Goal: Information Seeking & Learning: Learn about a topic

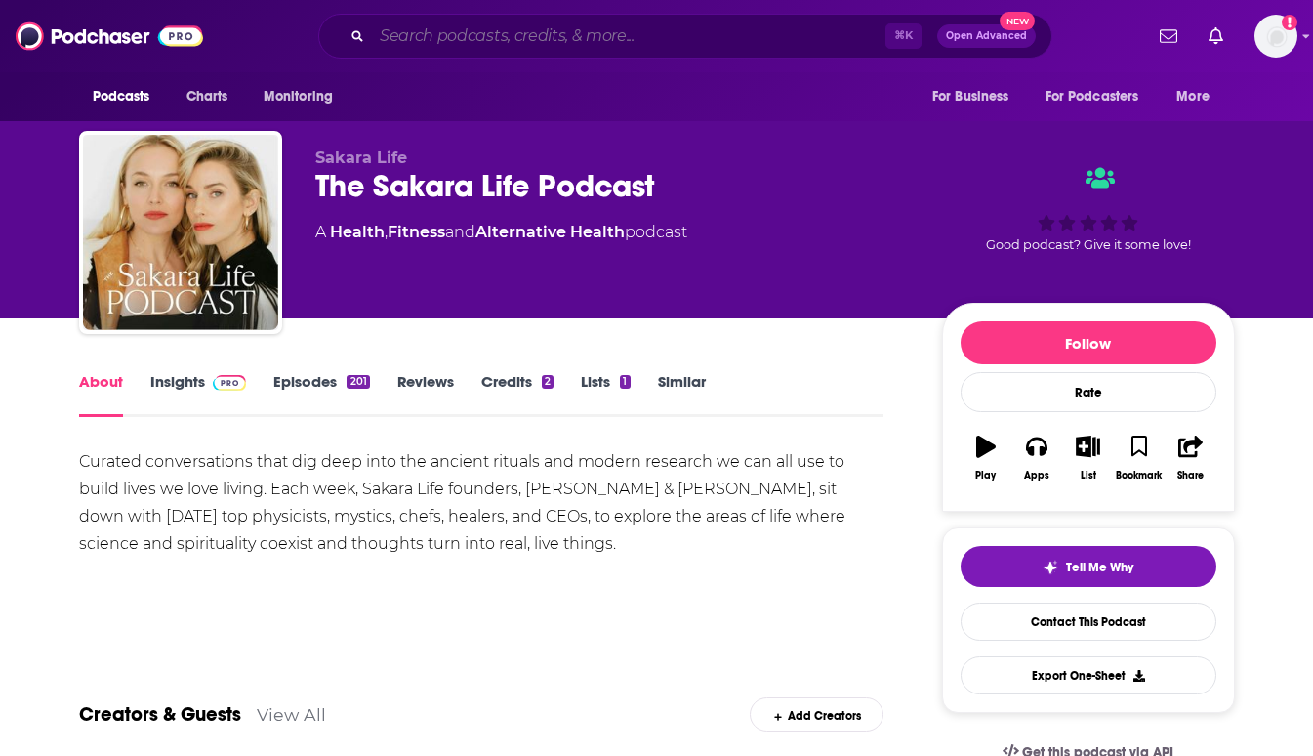
click at [492, 30] on input "Search podcasts, credits, & more..." at bounding box center [629, 36] width 514 height 31
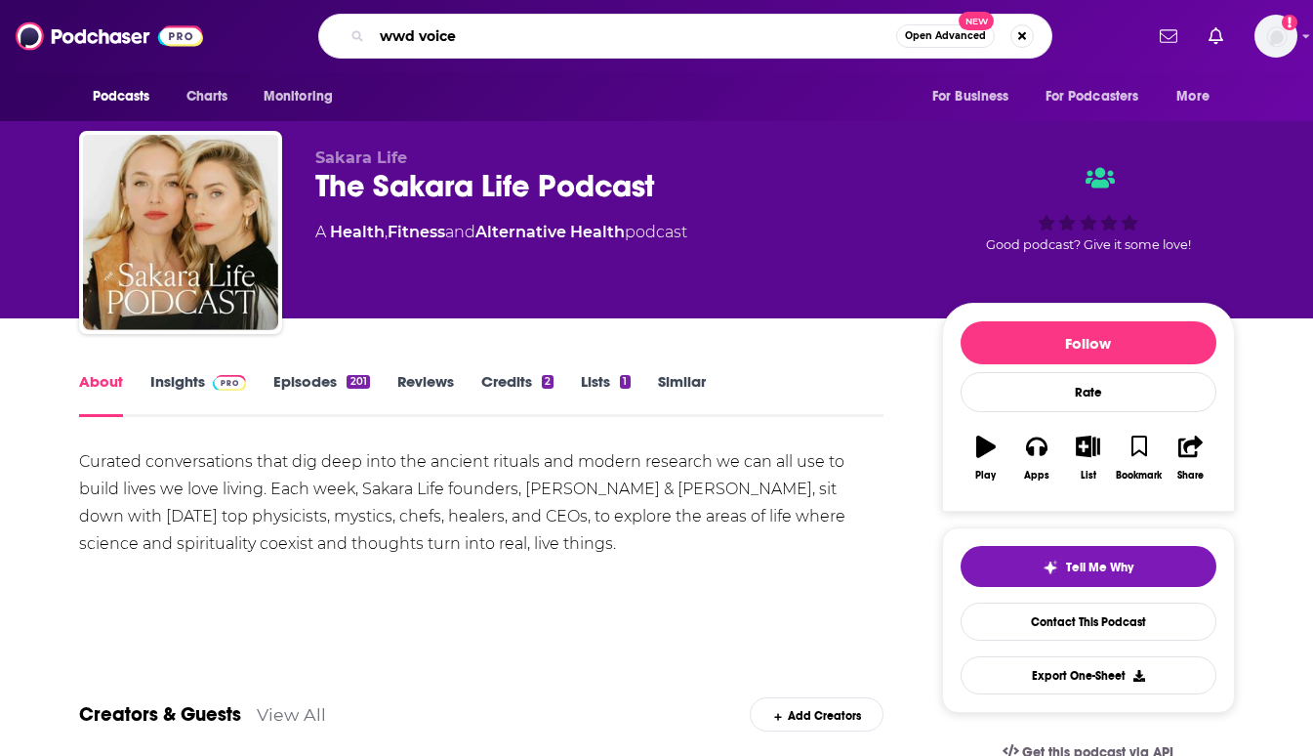
type input "wwd voices"
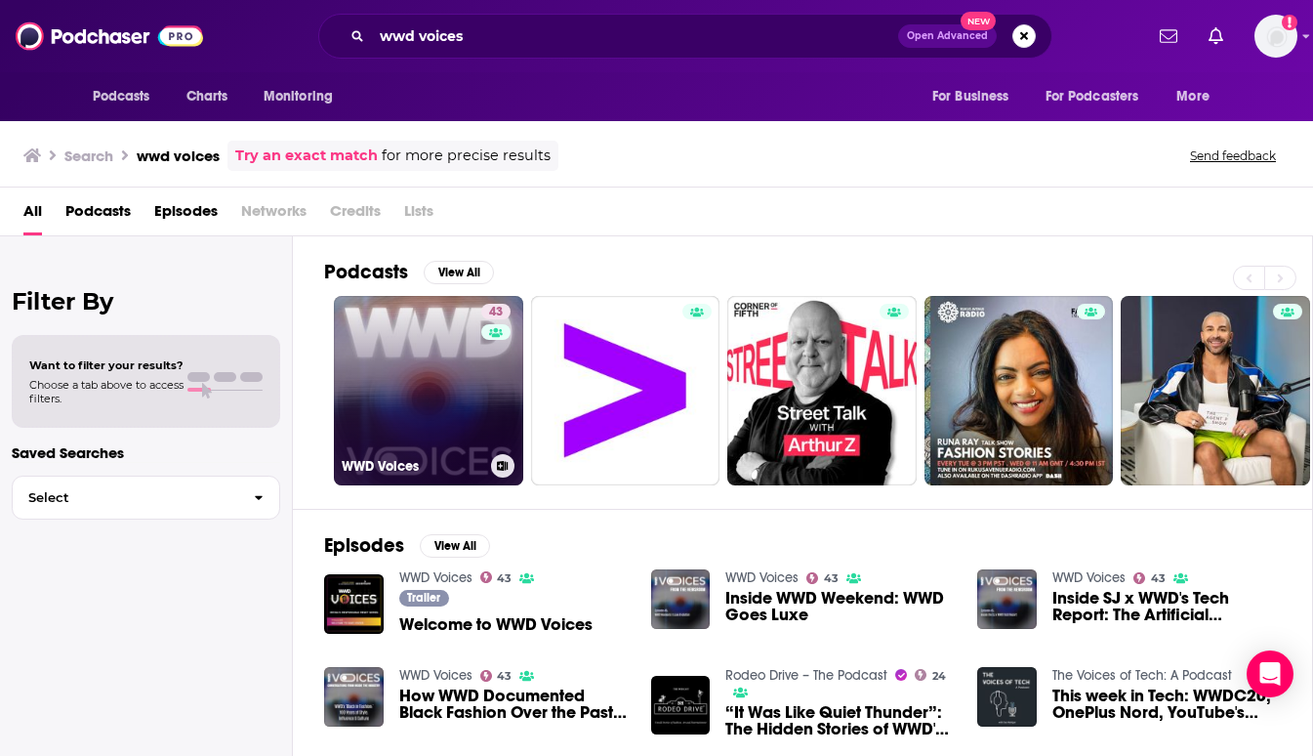
click at [426, 377] on link "43 WWD Voices" at bounding box center [428, 390] width 189 height 189
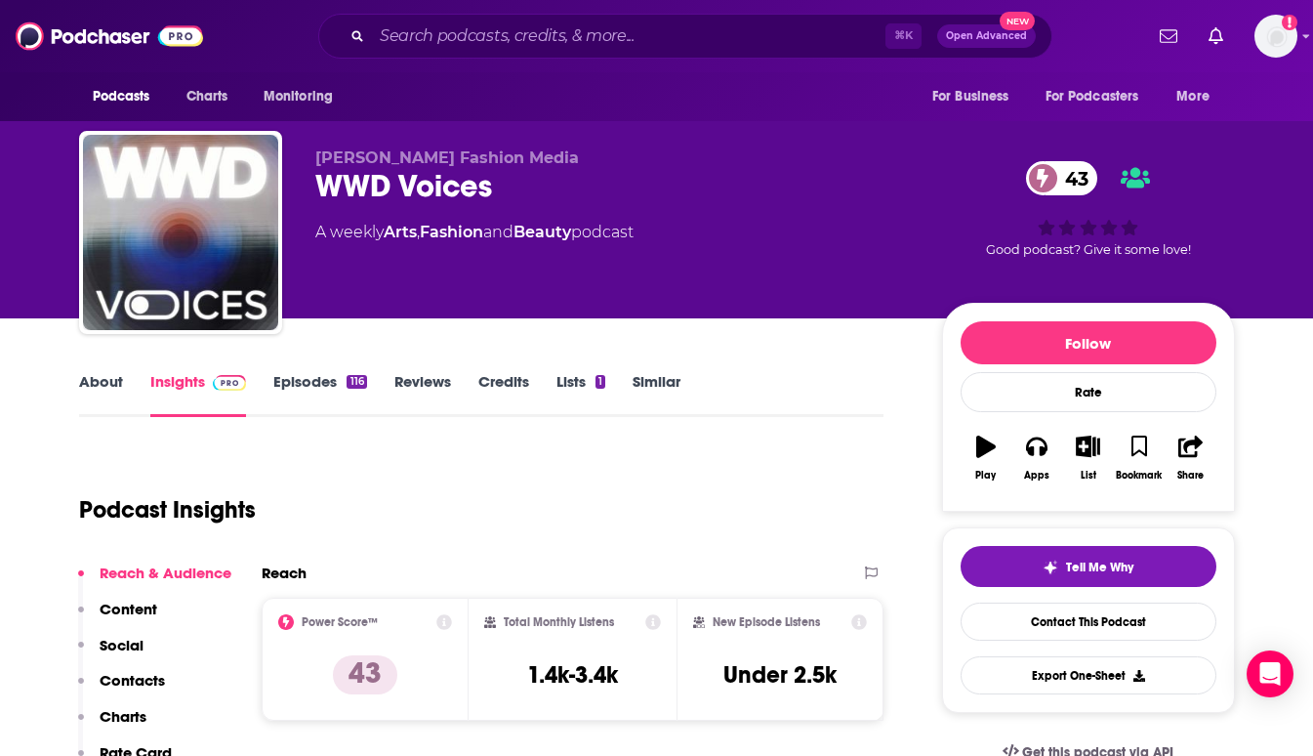
click at [642, 510] on div "Podcast Insights" at bounding box center [474, 498] width 790 height 100
